Goal: Information Seeking & Learning: Learn about a topic

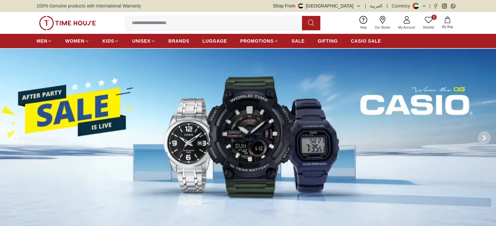
click at [177, 41] on span "BRANDS" at bounding box center [178, 41] width 21 height 7
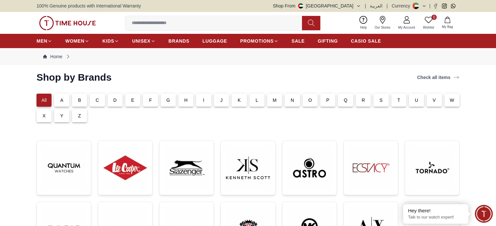
click at [96, 100] on p "C" at bounding box center [96, 100] width 3 height 7
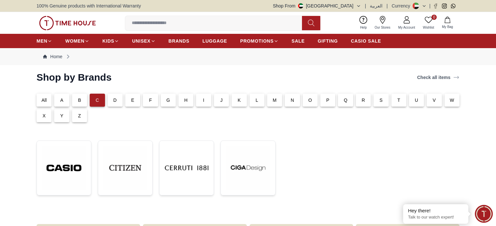
click at [149, 101] on div "F" at bounding box center [150, 100] width 15 height 13
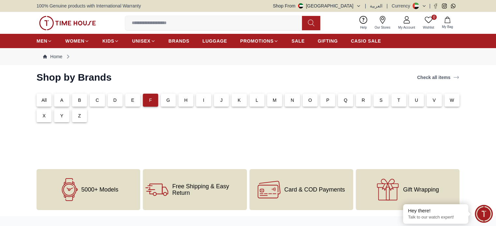
click at [152, 99] on div "F" at bounding box center [150, 100] width 15 height 13
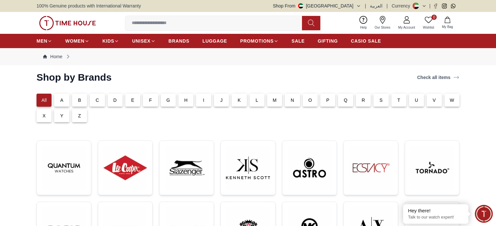
click at [163, 22] on input at bounding box center [216, 23] width 182 height 13
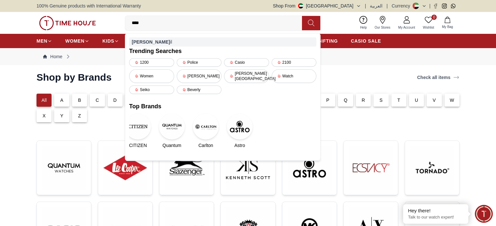
type input "****"
click at [153, 40] on div "[PERSON_NAME] il" at bounding box center [222, 41] width 187 height 9
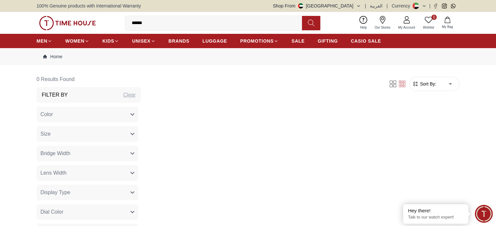
click at [312, 21] on icon at bounding box center [311, 22] width 7 height 7
click at [313, 22] on icon at bounding box center [311, 22] width 7 height 7
click at [170, 25] on input "******" at bounding box center [216, 23] width 182 height 13
drag, startPoint x: 132, startPoint y: 22, endPoint x: 91, endPoint y: 18, distance: 41.2
click at [91, 18] on div "0 Wishlist My Bag ****** fossil Trending Searches 1200 Police Casio 2100 Women …" at bounding box center [248, 23] width 423 height 22
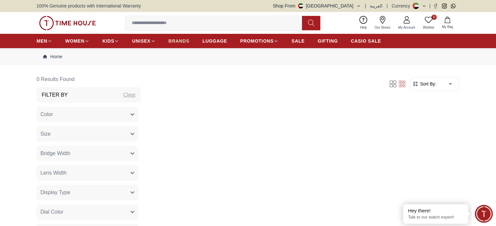
click at [169, 42] on span "BRANDS" at bounding box center [178, 41] width 21 height 7
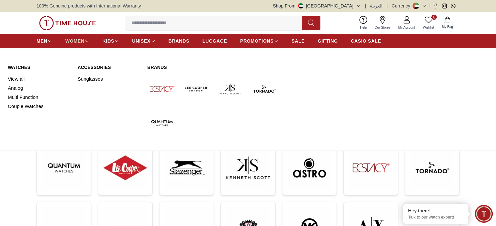
click at [85, 41] on icon at bounding box center [86, 41] width 5 height 5
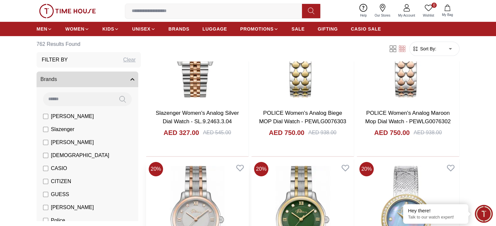
scroll to position [65, 0]
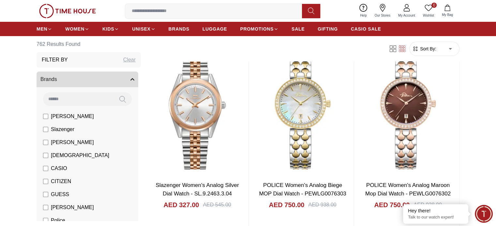
click at [422, 46] on span "Sort By:" at bounding box center [427, 49] width 18 height 7
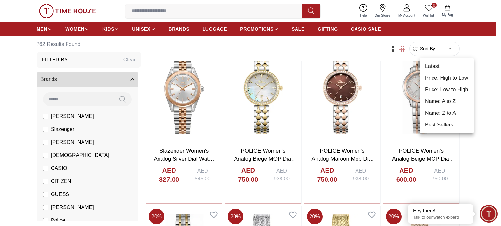
click at [448, 86] on li "Price: Low to High" at bounding box center [446, 90] width 54 height 12
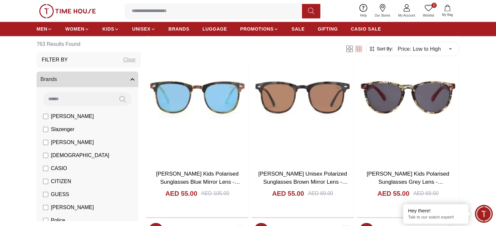
scroll to position [708, 0]
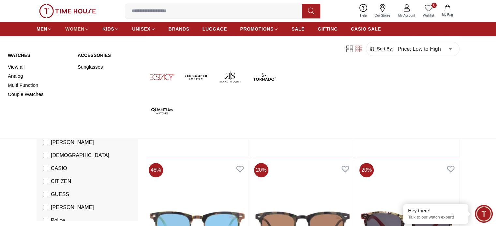
click at [83, 27] on span "WOMEN" at bounding box center [74, 29] width 19 height 7
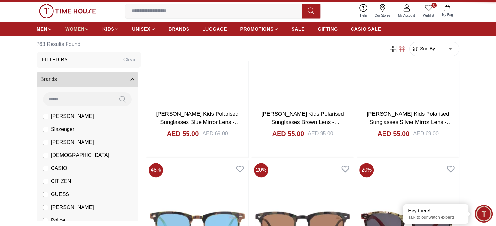
type input "******"
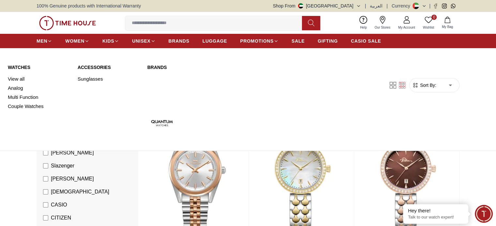
click at [19, 79] on link "View all" at bounding box center [39, 79] width 62 height 9
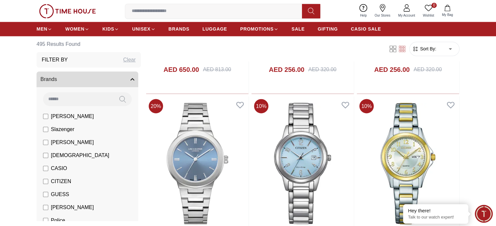
scroll to position [1173, 0]
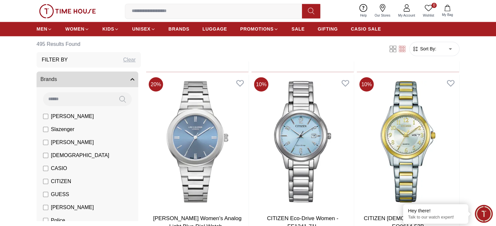
click at [156, 11] on input at bounding box center [216, 11] width 182 height 13
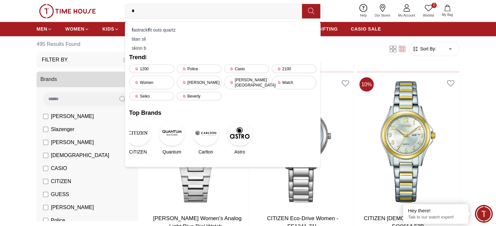
type input "*"
click at [357, 51] on div "Filter Sort By: ​ ****** ​" at bounding box center [302, 49] width 313 height 25
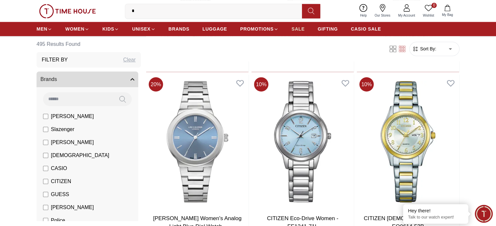
click at [302, 29] on span "SALE" at bounding box center [297, 29] width 13 height 7
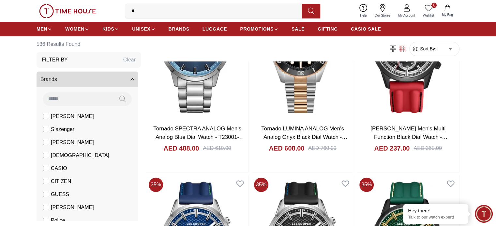
scroll to position [847, 0]
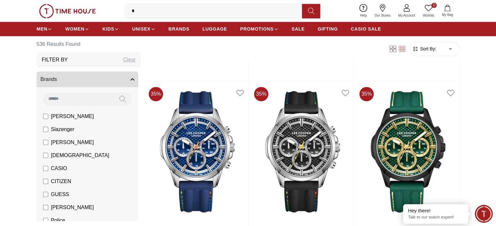
scroll to position [978, 0]
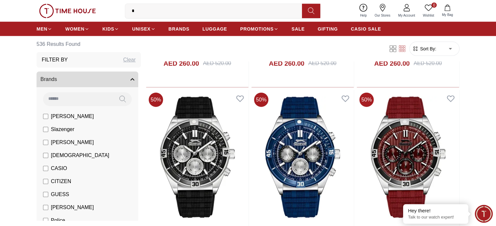
scroll to position [1760, 0]
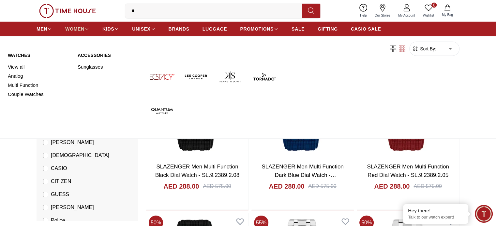
click at [82, 26] on span "WOMEN" at bounding box center [74, 29] width 19 height 7
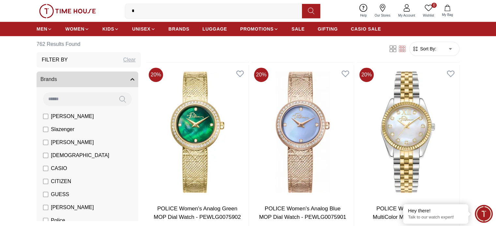
scroll to position [424, 0]
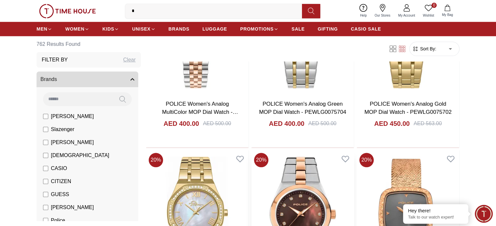
scroll to position [847, 0]
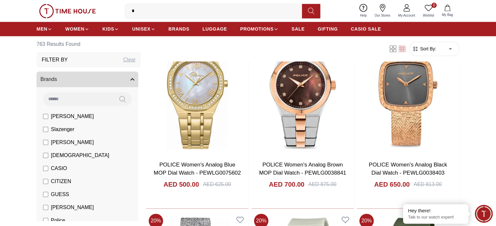
click at [163, 10] on input "*" at bounding box center [216, 11] width 182 height 13
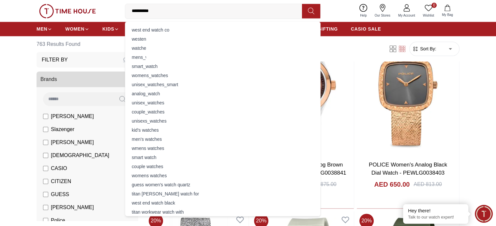
type input "**********"
